Goal: Transaction & Acquisition: Obtain resource

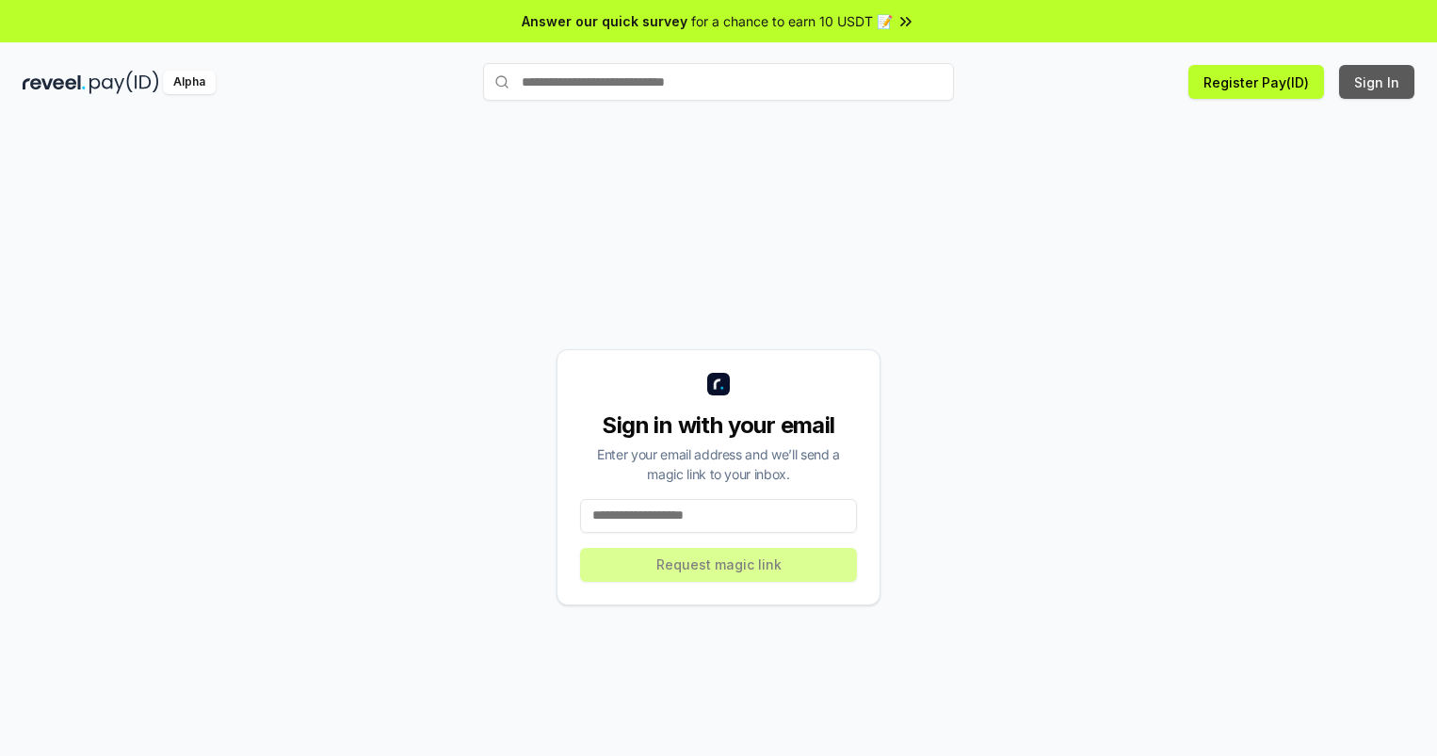
click at [1378, 82] on button "Sign In" at bounding box center [1376, 82] width 75 height 34
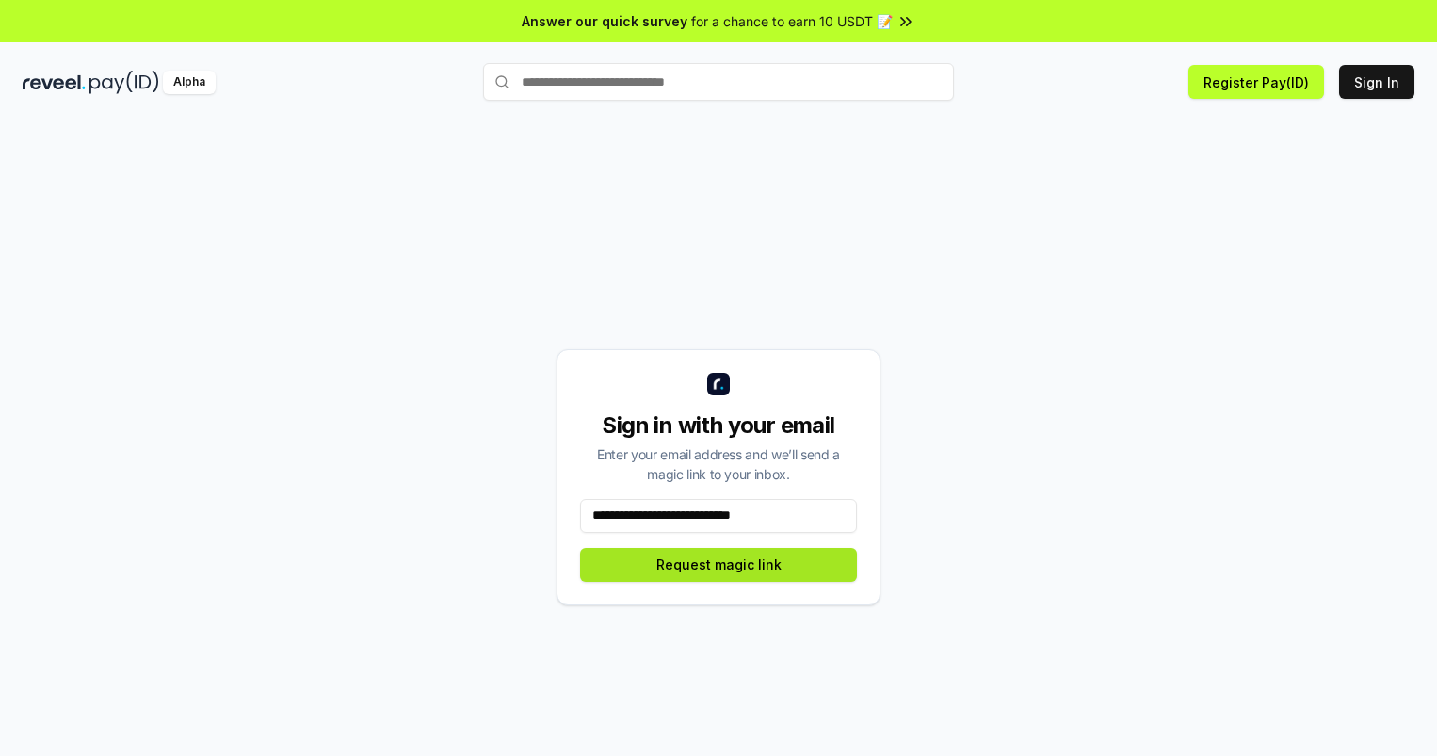
type input "**********"
click at [719, 564] on button "Request magic link" at bounding box center [718, 565] width 277 height 34
